Goal: Transaction & Acquisition: Purchase product/service

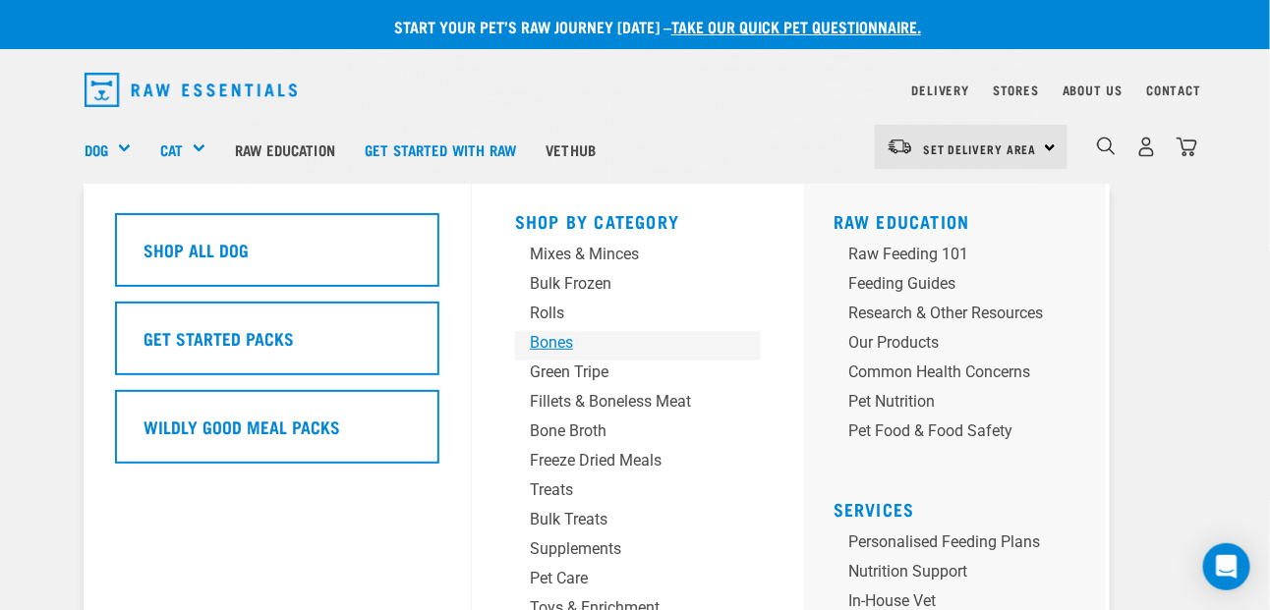
click at [558, 337] on div "Bones" at bounding box center [622, 343] width 184 height 24
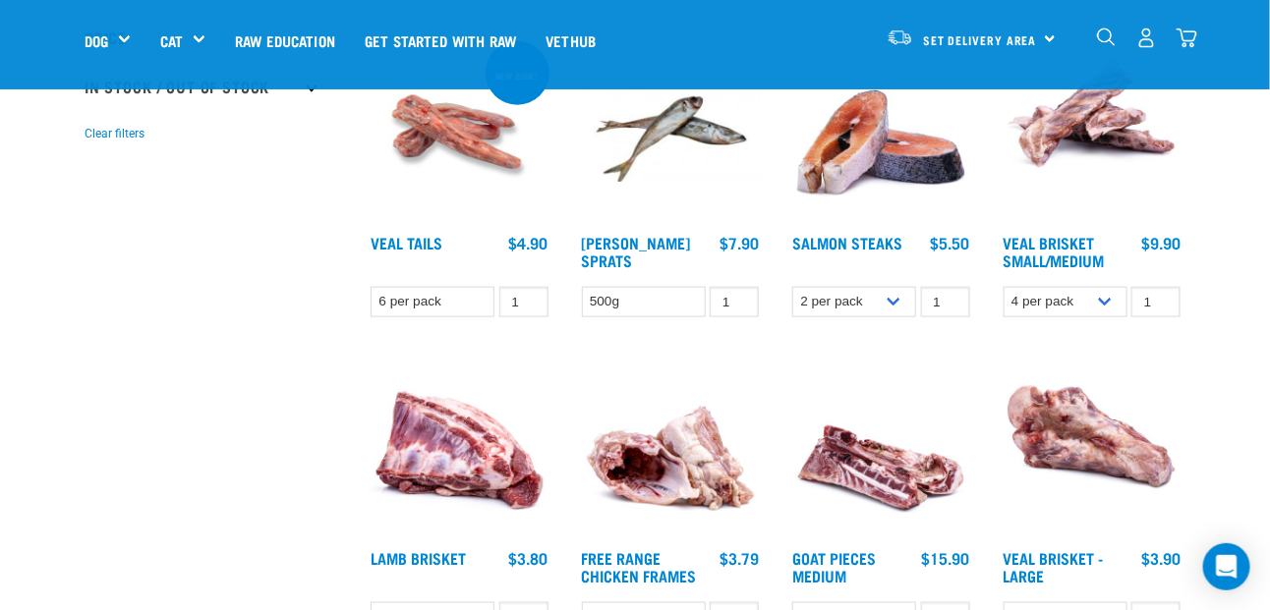
scroll to position [688, 0]
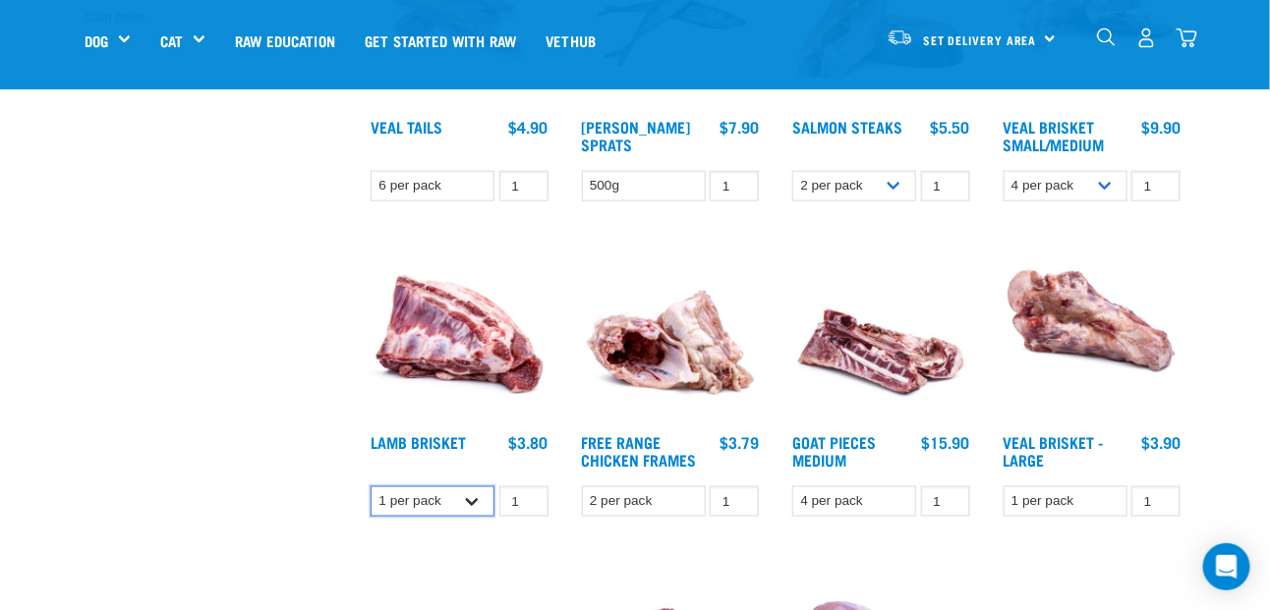
click at [475, 504] on select "1 per pack 4 per pack" at bounding box center [433, 502] width 124 height 30
click at [451, 439] on link "Lamb Brisket" at bounding box center [418, 441] width 95 height 9
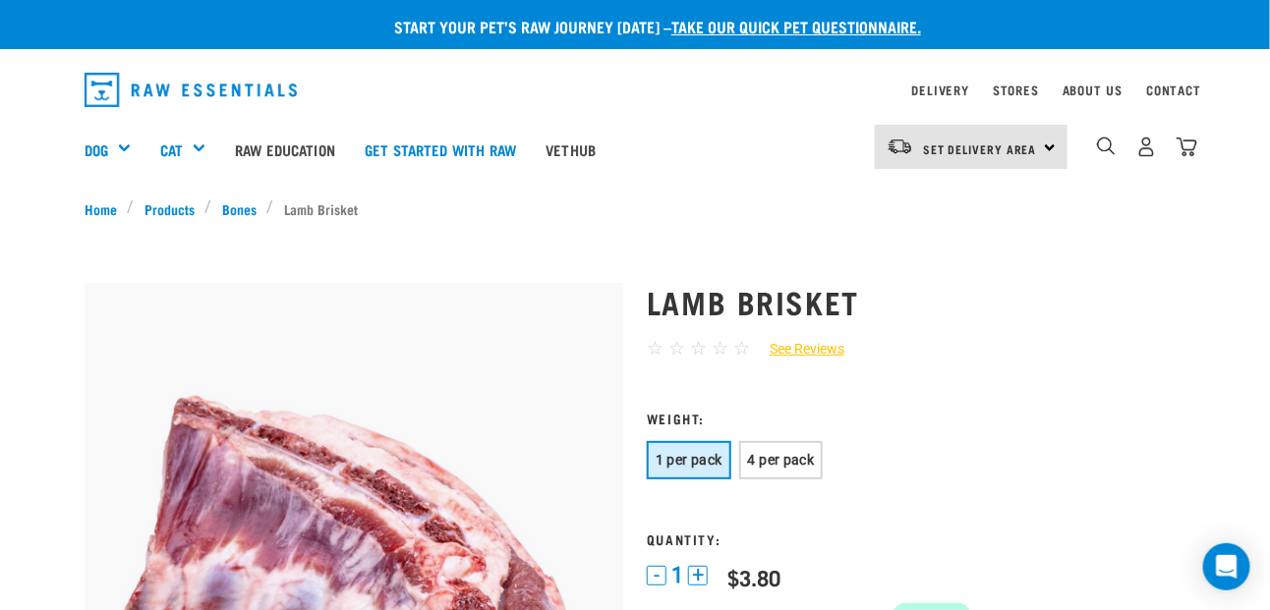
click at [796, 355] on link "See Reviews" at bounding box center [797, 349] width 94 height 21
